Goal: Communication & Community: Answer question/provide support

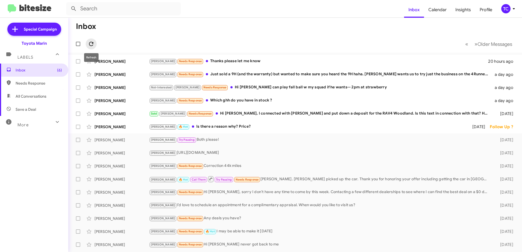
click at [92, 43] on icon at bounding box center [91, 44] width 7 height 7
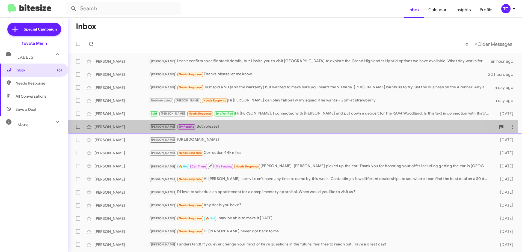
click at [189, 126] on div "[PERSON_NAME] Pausing Both please!" at bounding box center [322, 127] width 347 height 6
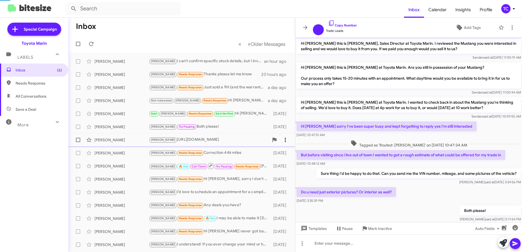
scroll to position [13, 0]
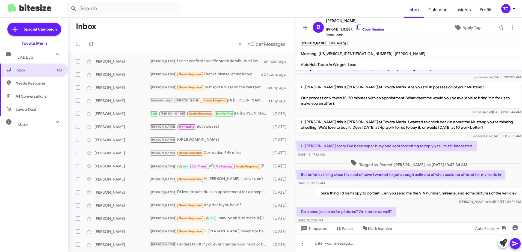
click at [147, 43] on mat-toolbar-row "« Previous » Next Older Messages" at bounding box center [181, 43] width 227 height 17
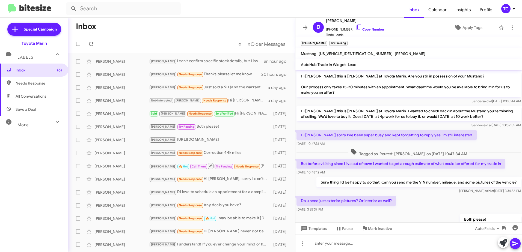
scroll to position [46, 0]
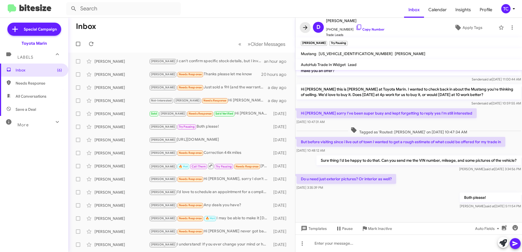
click at [306, 29] on icon at bounding box center [305, 27] width 7 height 7
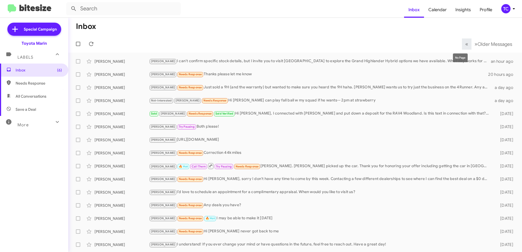
scroll to position [27, 0]
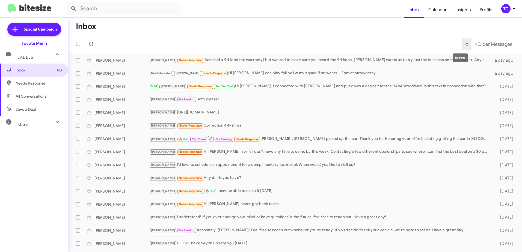
click at [460, 44] on div "Inbox « Previous » Next Older Messages [PERSON_NAME] [PERSON_NAME] I can't conf…" at bounding box center [295, 135] width 454 height 235
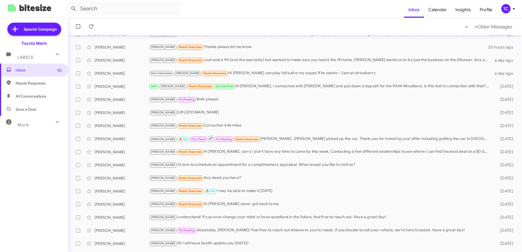
scroll to position [0, 0]
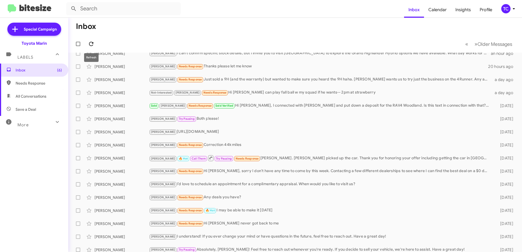
click at [91, 44] on icon at bounding box center [91, 44] width 7 height 7
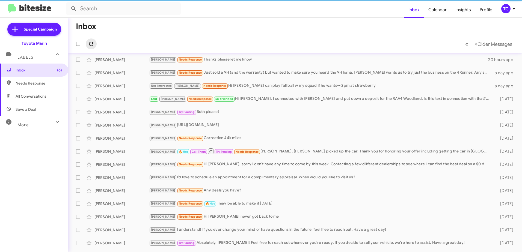
click at [91, 44] on icon at bounding box center [91, 44] width 7 height 7
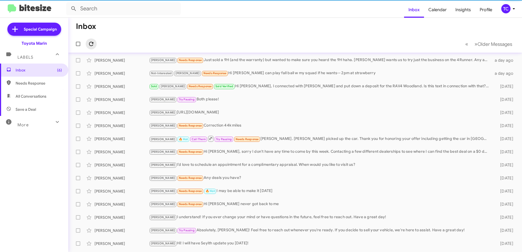
click at [91, 44] on div "Inbox « Previous » Next Older Messages [PERSON_NAME] [PERSON_NAME] I can't conf…" at bounding box center [295, 135] width 454 height 235
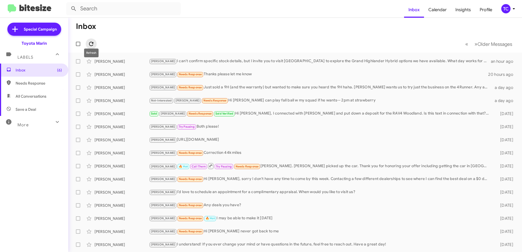
click at [92, 41] on icon at bounding box center [91, 44] width 7 height 7
